Goal: Transaction & Acquisition: Purchase product/service

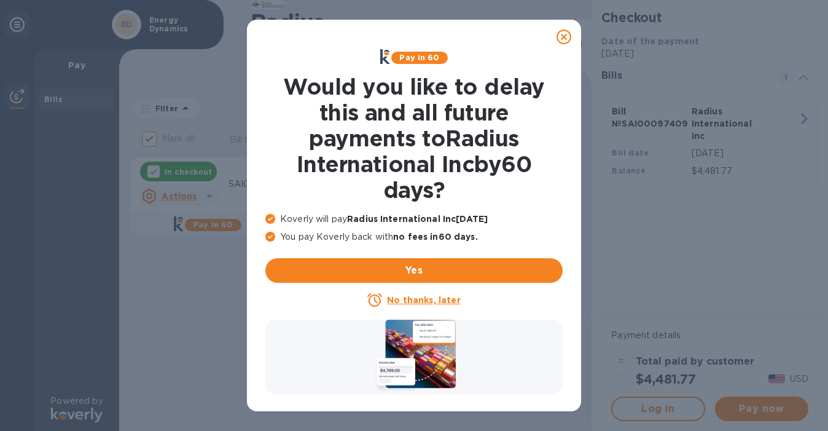
click at [435, 299] on u "No thanks, later" at bounding box center [423, 300] width 73 height 10
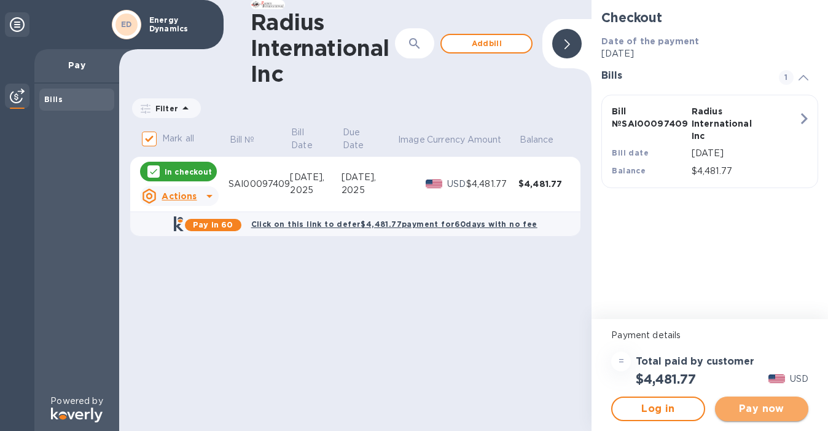
click at [754, 407] on span "Pay now" at bounding box center [762, 408] width 74 height 15
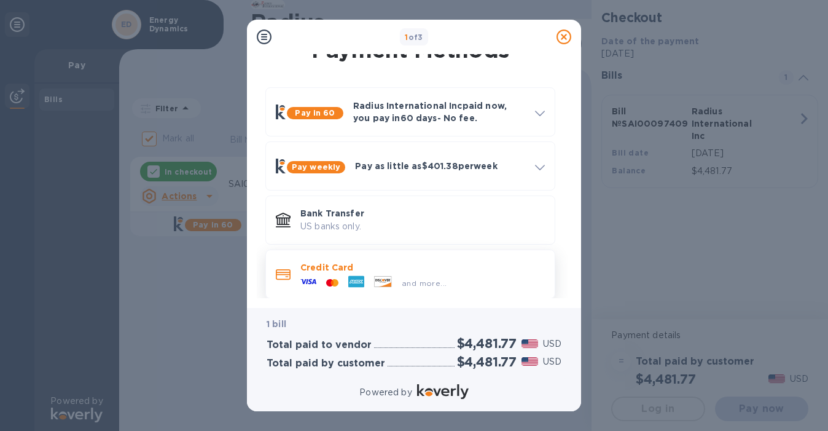
scroll to position [30, 0]
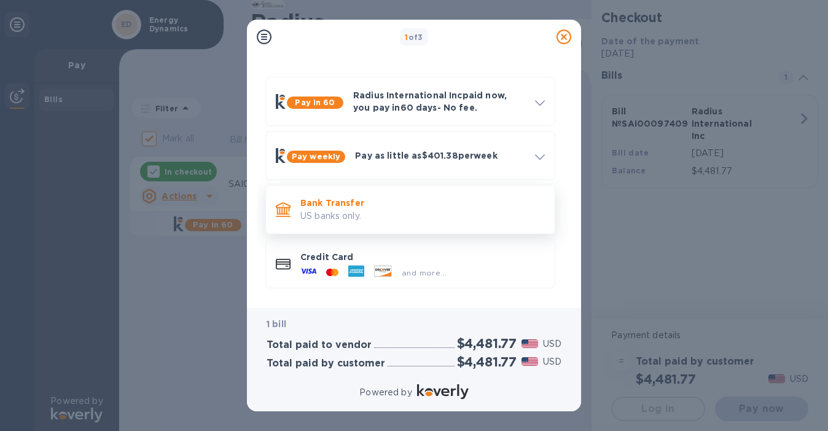
click at [391, 211] on p "US banks only." at bounding box center [422, 215] width 244 height 13
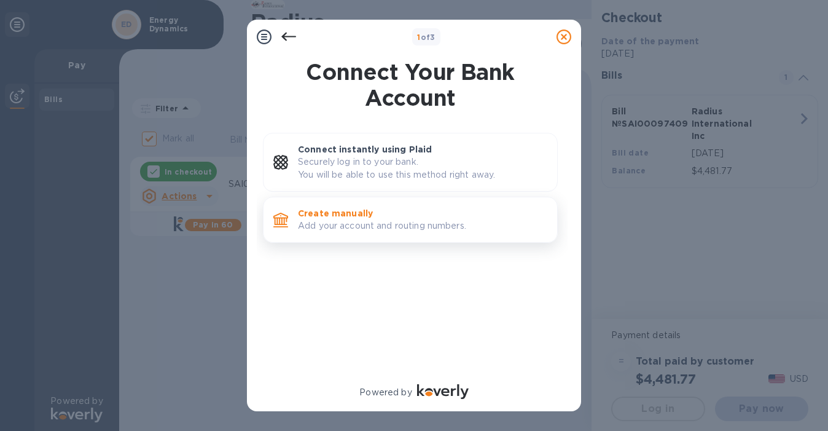
click at [350, 219] on p "Add your account and routing numbers." at bounding box center [422, 225] width 249 height 13
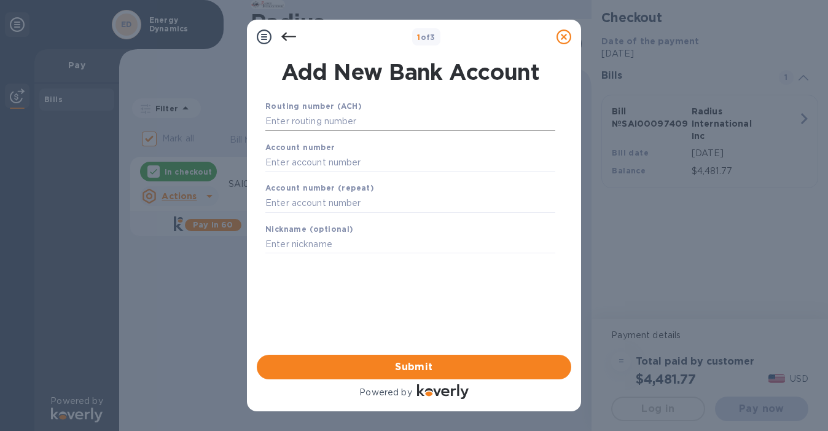
click at [332, 120] on input "text" at bounding box center [410, 121] width 290 height 18
type input "2"
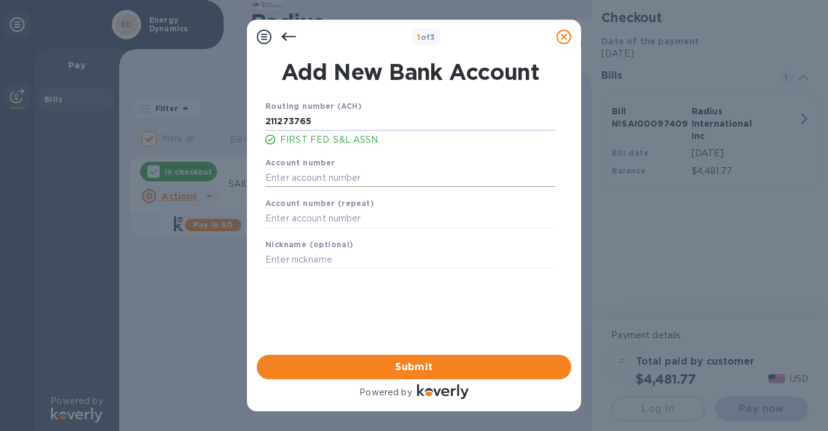
type input "211273765"
click at [316, 176] on input "text" at bounding box center [410, 177] width 290 height 18
type input "190032951"
click at [357, 219] on input "text" at bounding box center [410, 218] width 290 height 18
type input "190032951"
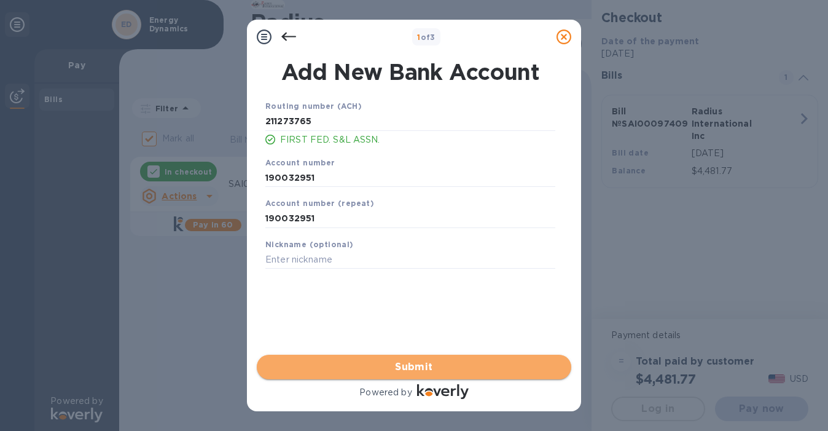
click at [365, 366] on span "Submit" at bounding box center [414, 366] width 295 height 15
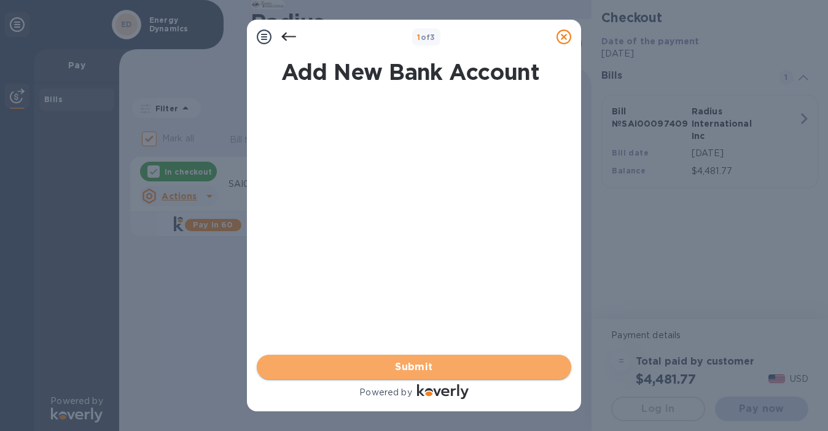
click at [408, 364] on span "Submit" at bounding box center [414, 366] width 295 height 15
